Goal: Complete application form: Complete application form

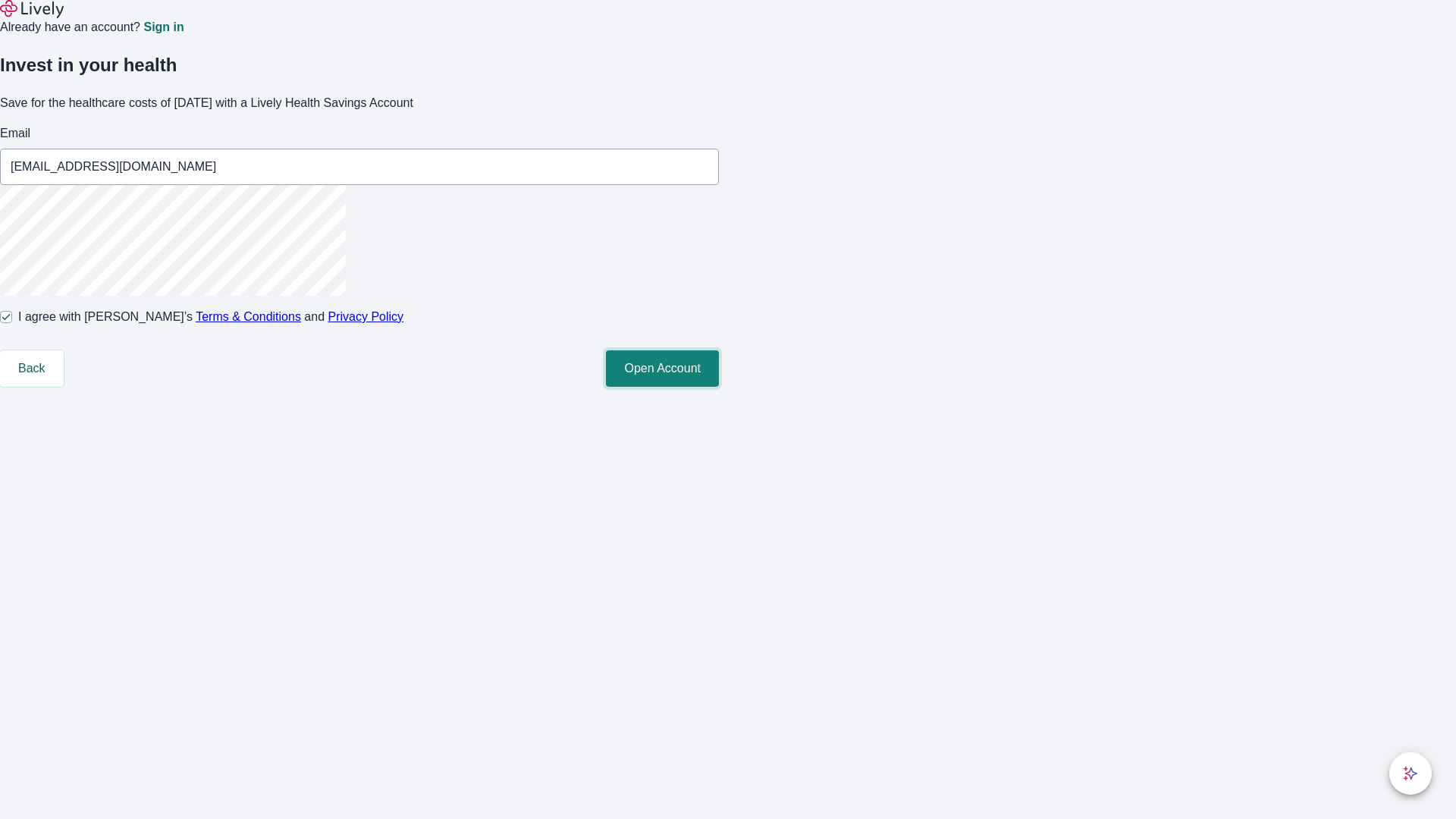
click at [719, 387] on button "Open Account" at bounding box center [662, 368] width 113 height 36
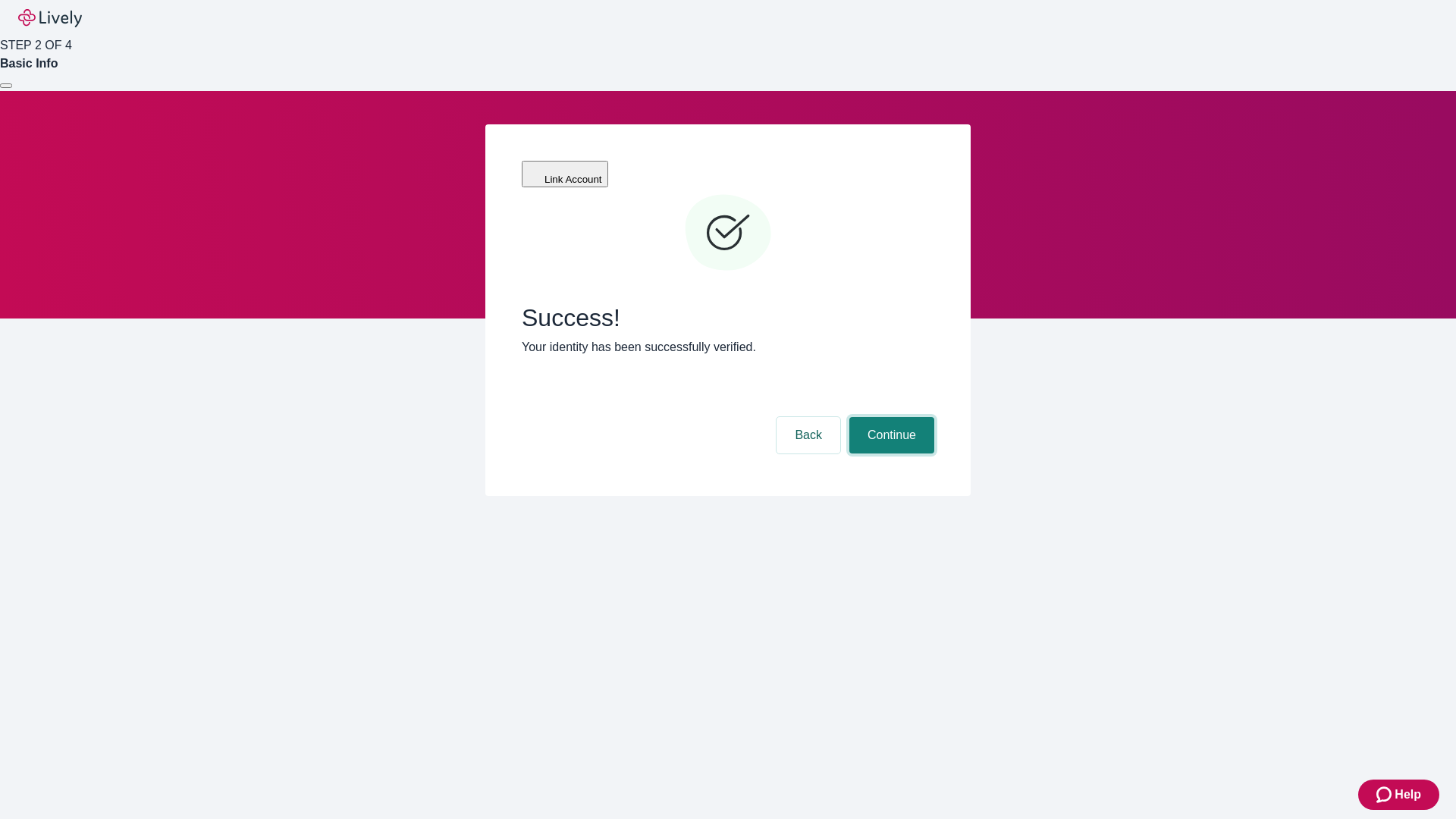
click at [890, 417] on button "Continue" at bounding box center [891, 435] width 85 height 36
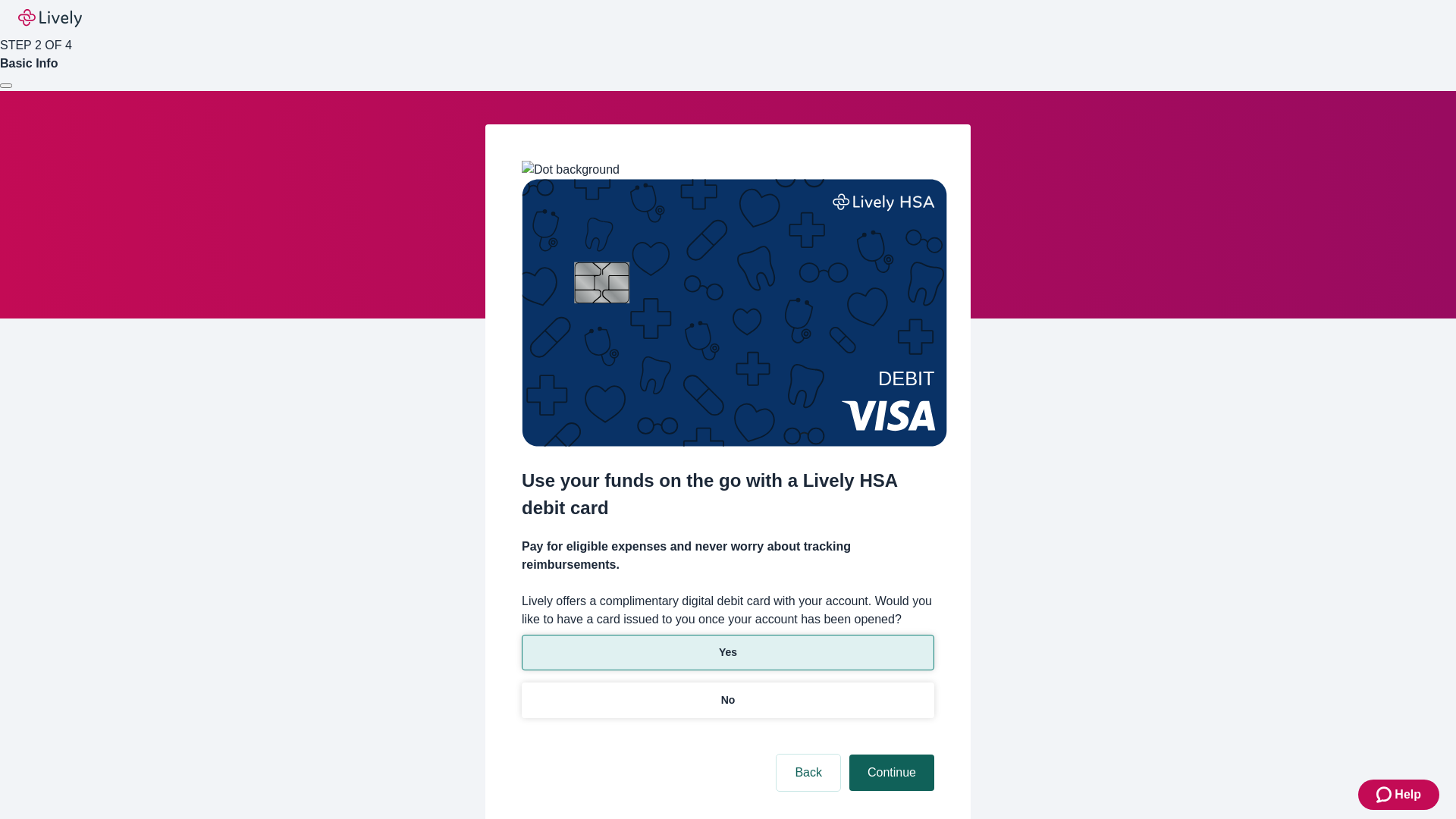
click at [728, 692] on p "No" at bounding box center [728, 700] width 14 height 16
click at [890, 754] on button "Continue" at bounding box center [891, 772] width 85 height 36
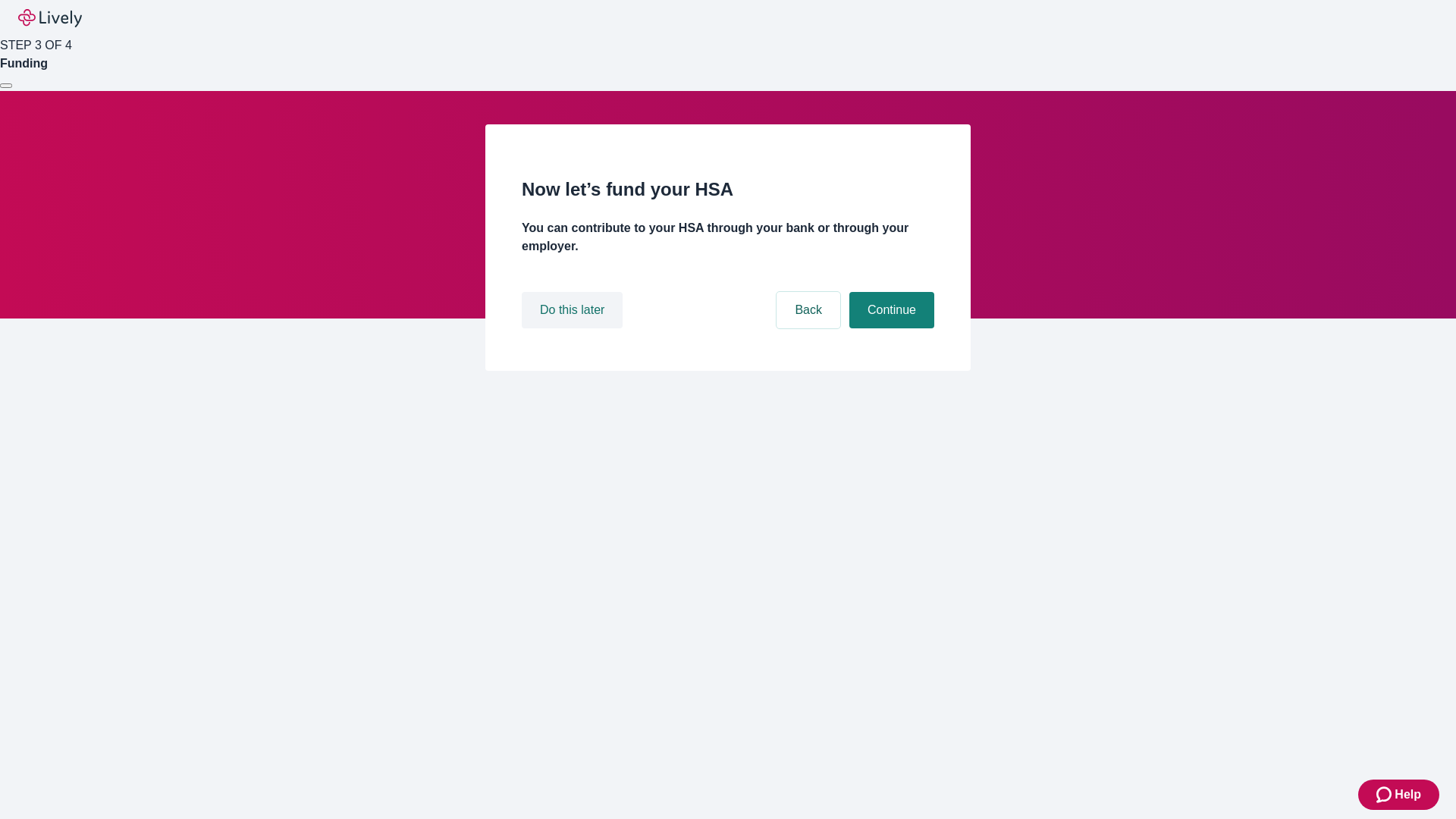
click at [574, 328] on button "Do this later" at bounding box center [572, 310] width 101 height 36
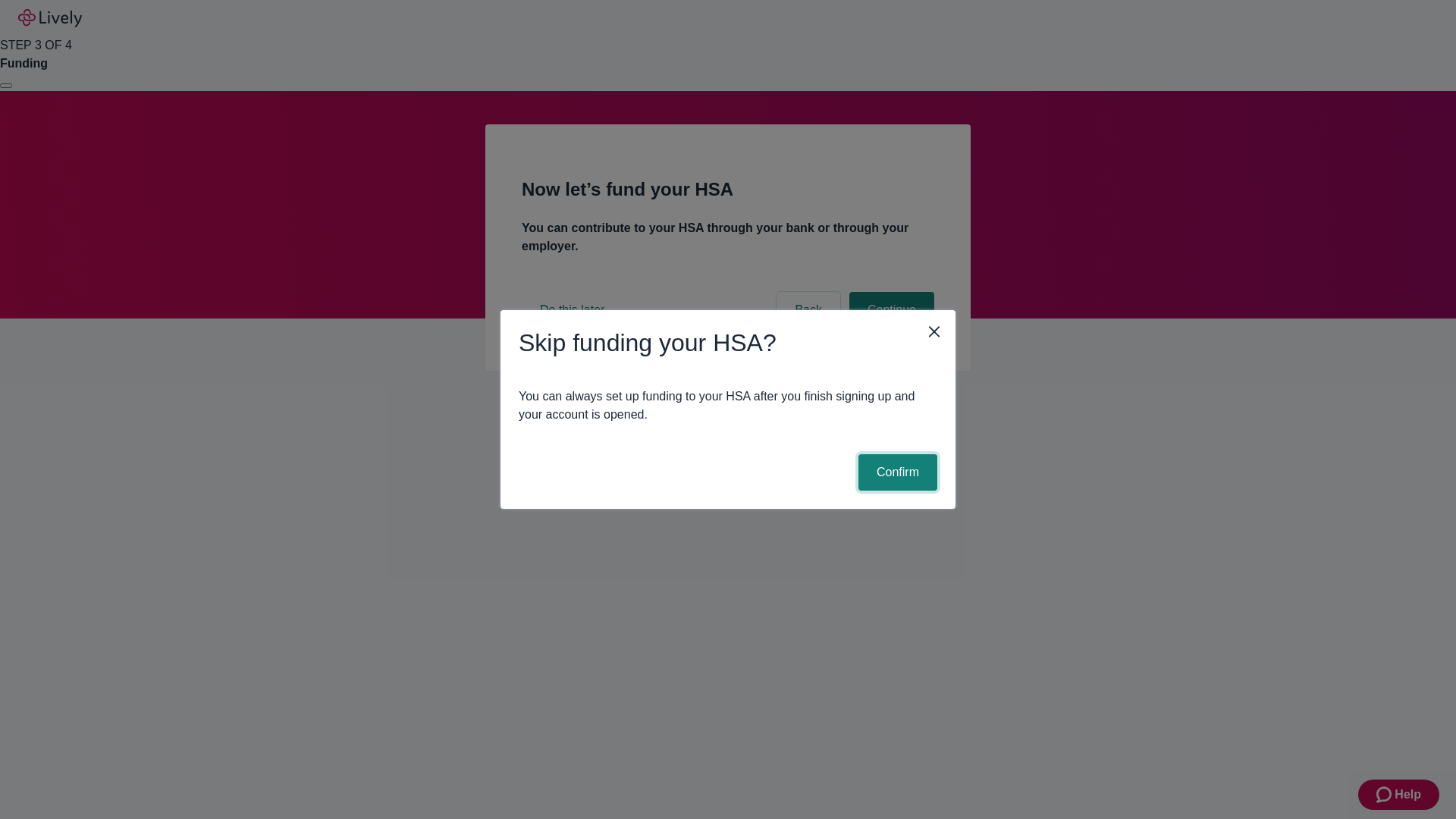
click at [896, 473] on button "Confirm" at bounding box center [897, 472] width 79 height 36
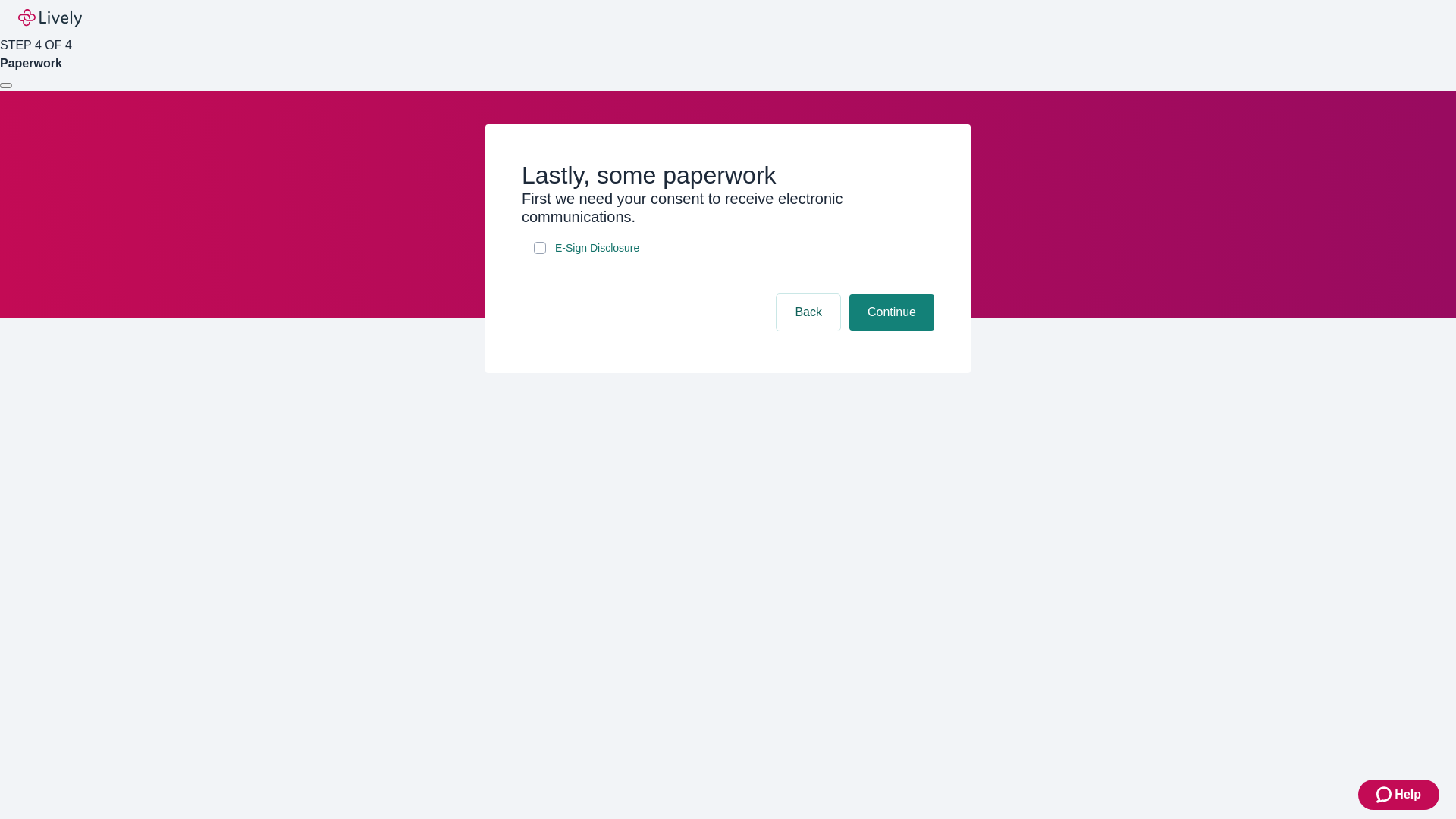
click at [540, 254] on input "E-Sign Disclosure" at bounding box center [540, 248] width 12 height 12
checkbox input "true"
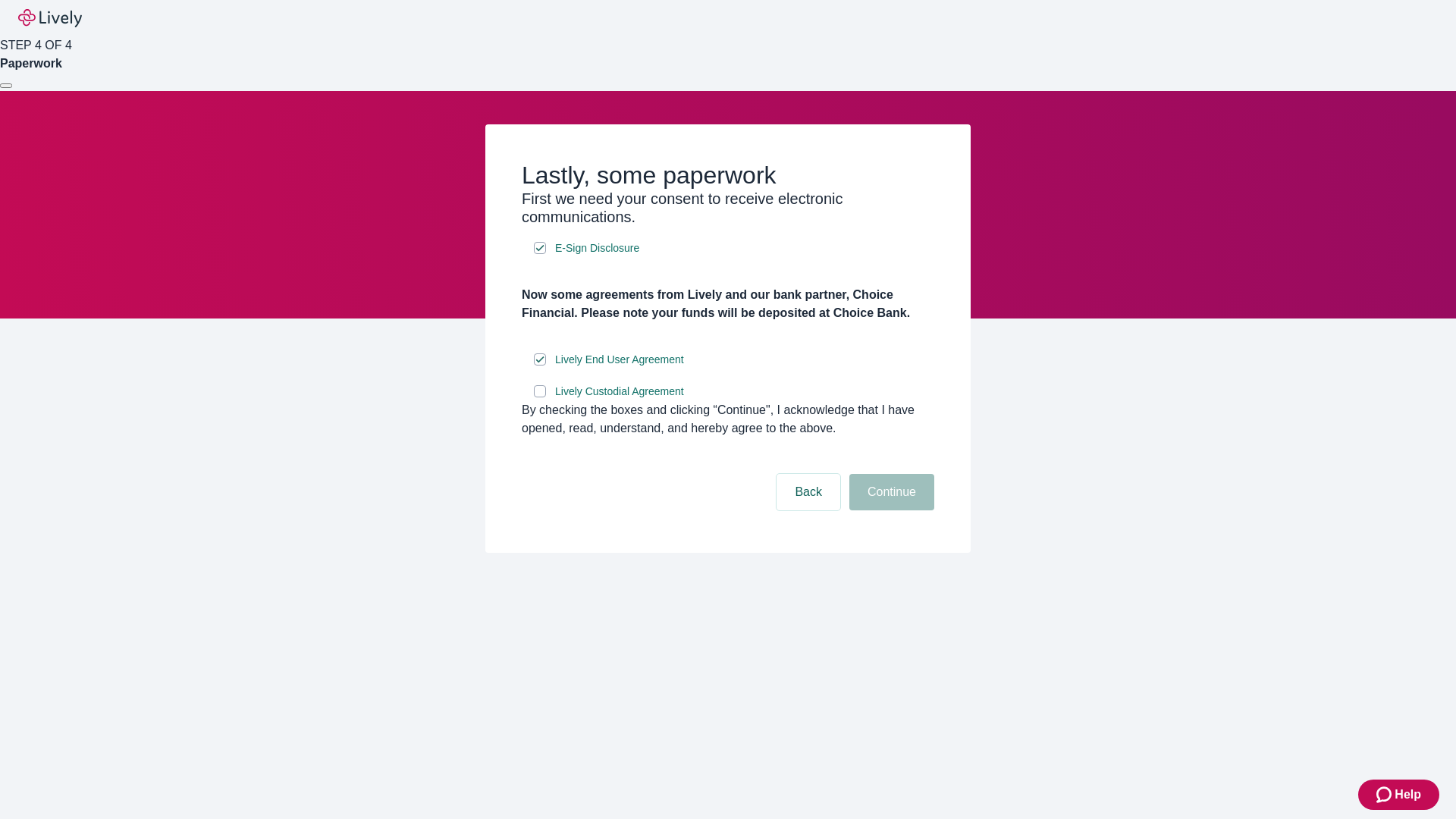
click at [540, 398] on input "Lively Custodial Agreement" at bounding box center [540, 391] width 12 height 12
checkbox input "true"
click at [890, 511] on button "Continue" at bounding box center [891, 491] width 85 height 36
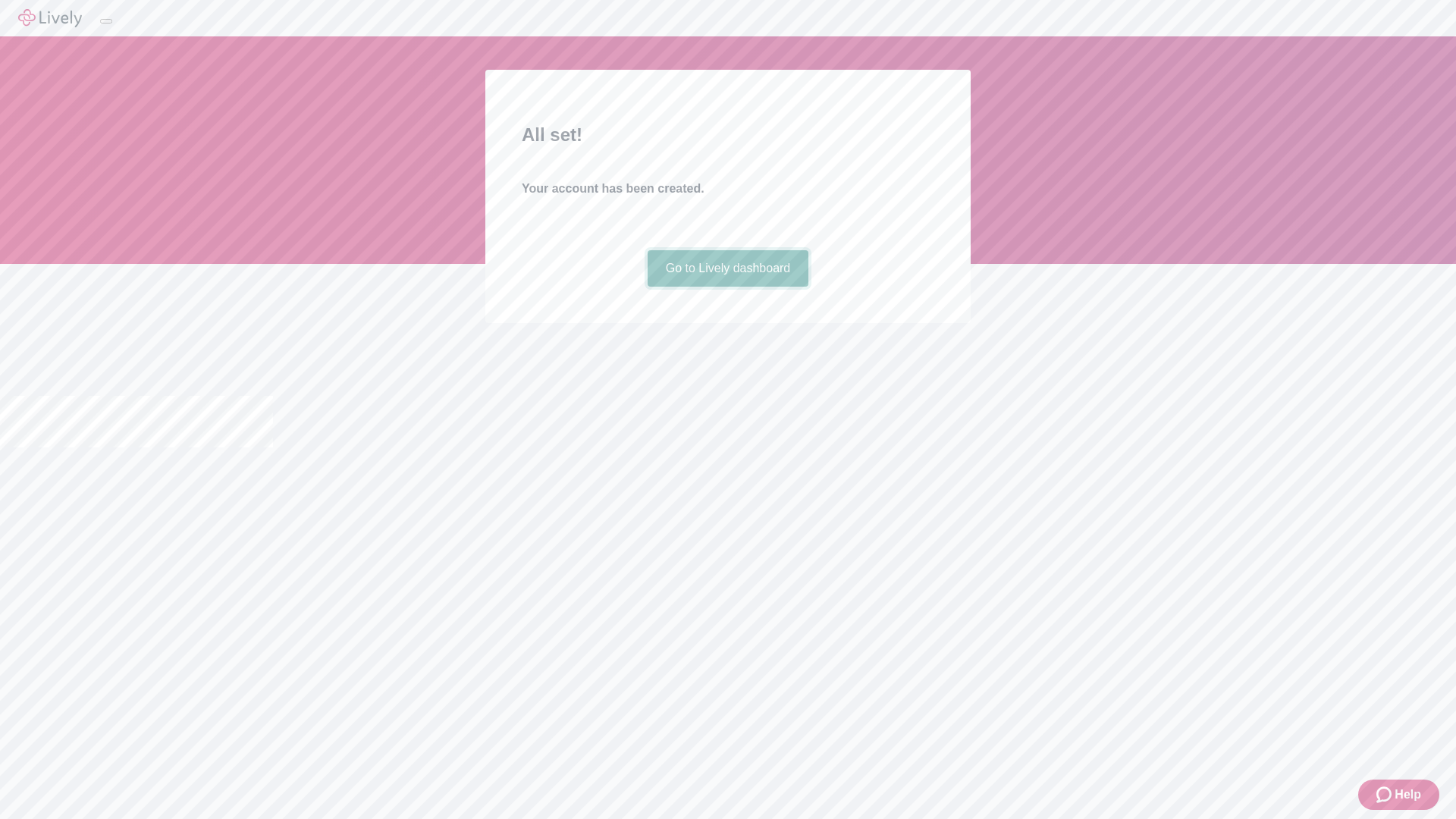
click at [728, 287] on link "Go to Lively dashboard" at bounding box center [728, 268] width 161 height 36
